Goal: Task Accomplishment & Management: Manage account settings

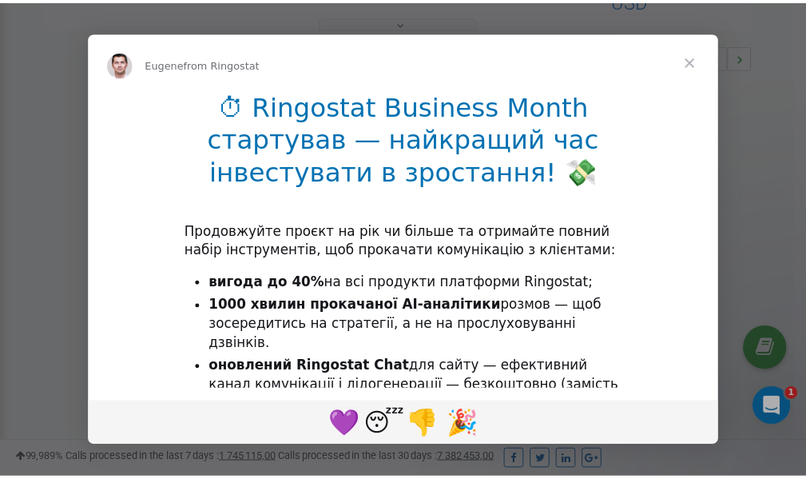
scroll to position [478, 0]
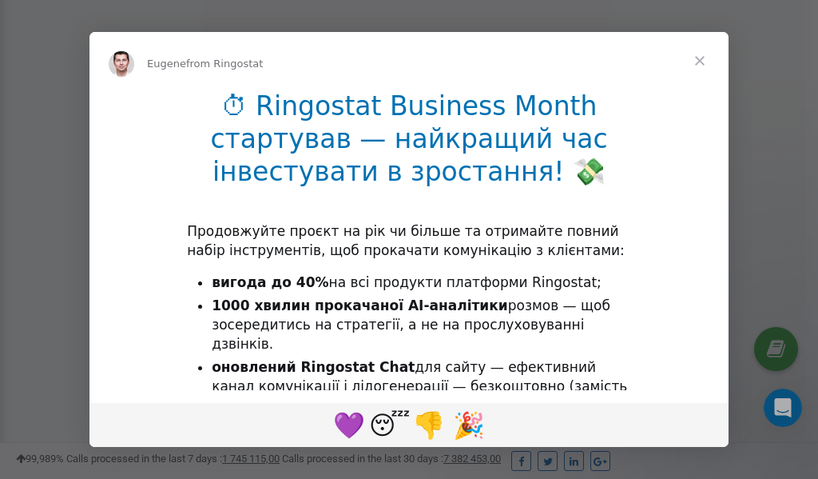
click at [705, 58] on span "Close" at bounding box center [700, 61] width 58 height 58
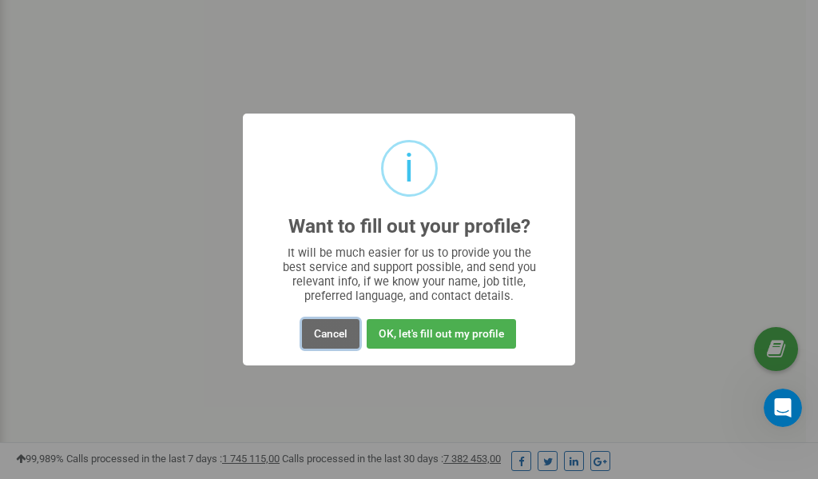
click at [336, 330] on button "Cancel" at bounding box center [331, 334] width 58 height 30
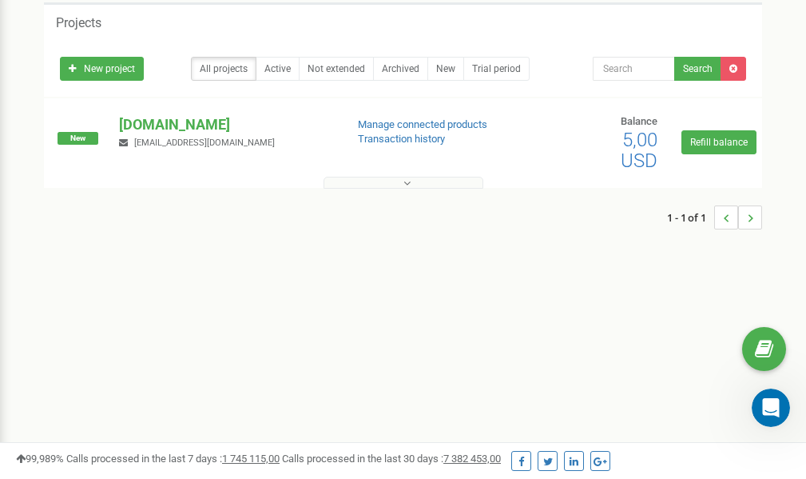
scroll to position [0, 0]
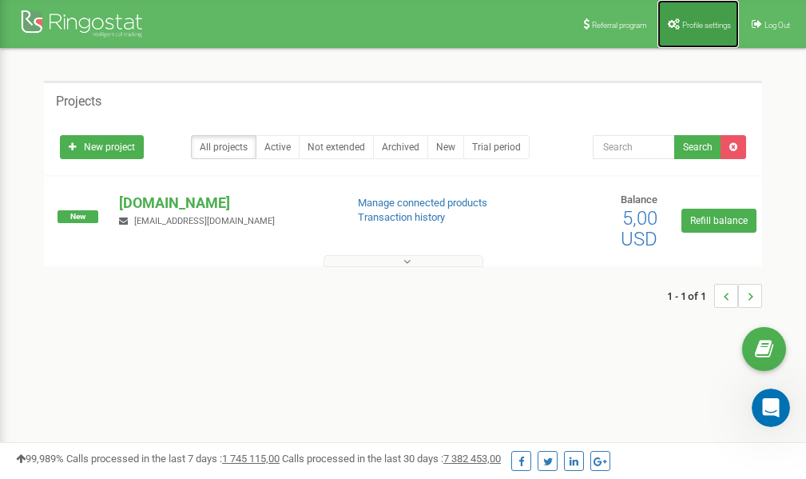
click at [687, 27] on span "Profile settings" at bounding box center [706, 25] width 49 height 9
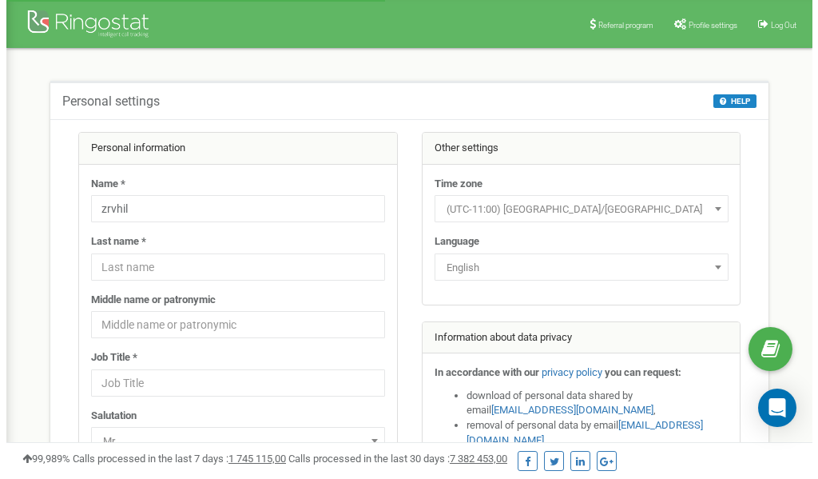
scroll to position [80, 0]
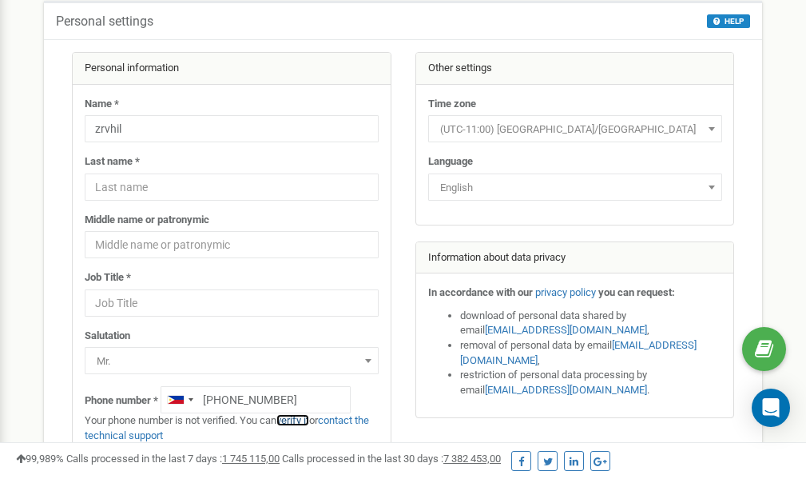
click at [298, 419] on link "verify it" at bounding box center [292, 420] width 33 height 12
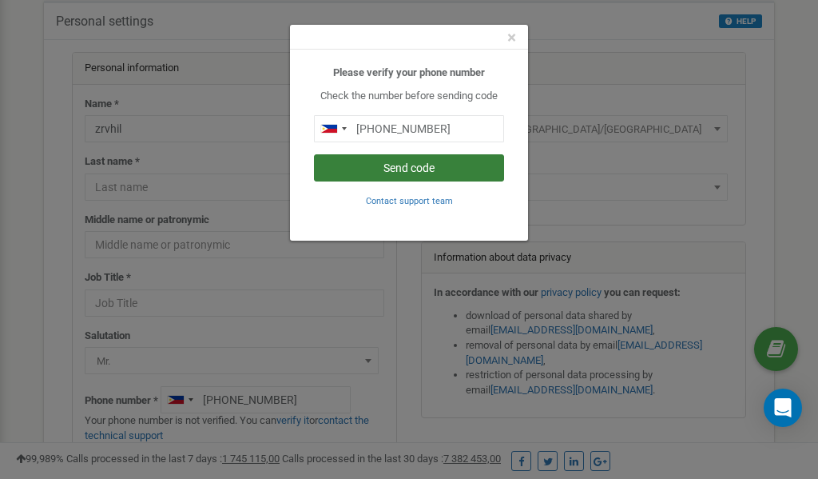
click at [408, 172] on button "Send code" at bounding box center [409, 167] width 190 height 27
